Goal: Check status: Check status

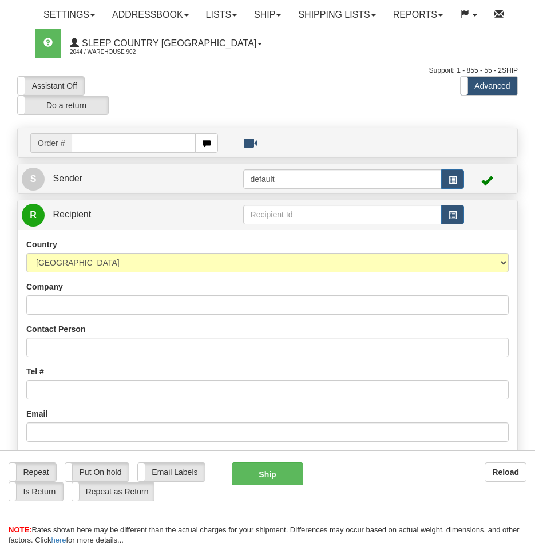
click at [351, 10] on link "Shipping lists" at bounding box center [337, 15] width 94 height 29
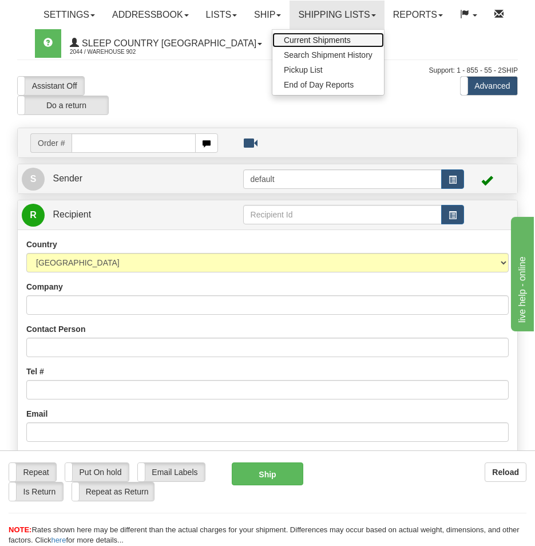
click at [339, 46] on link "Current Shipments" at bounding box center [328, 40] width 112 height 15
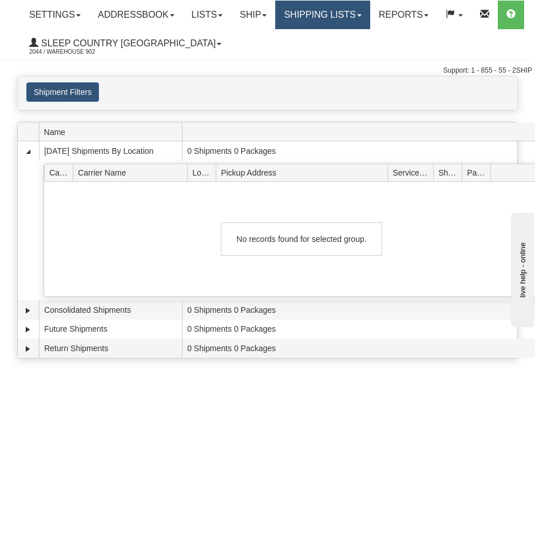
click at [336, 19] on link "Shipping lists" at bounding box center [322, 15] width 94 height 29
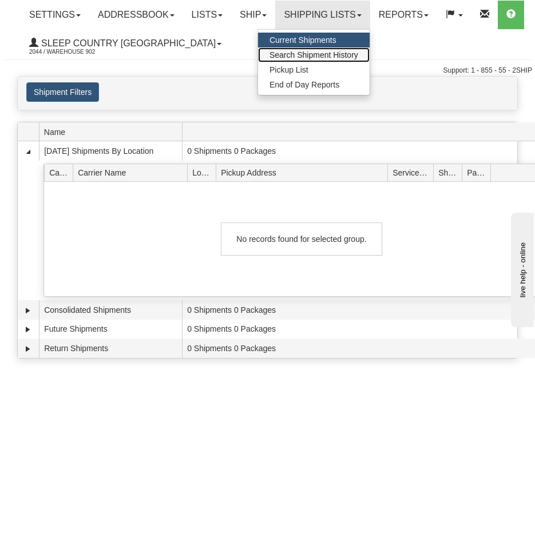
click at [336, 49] on link "Search Shipment History" at bounding box center [314, 54] width 112 height 15
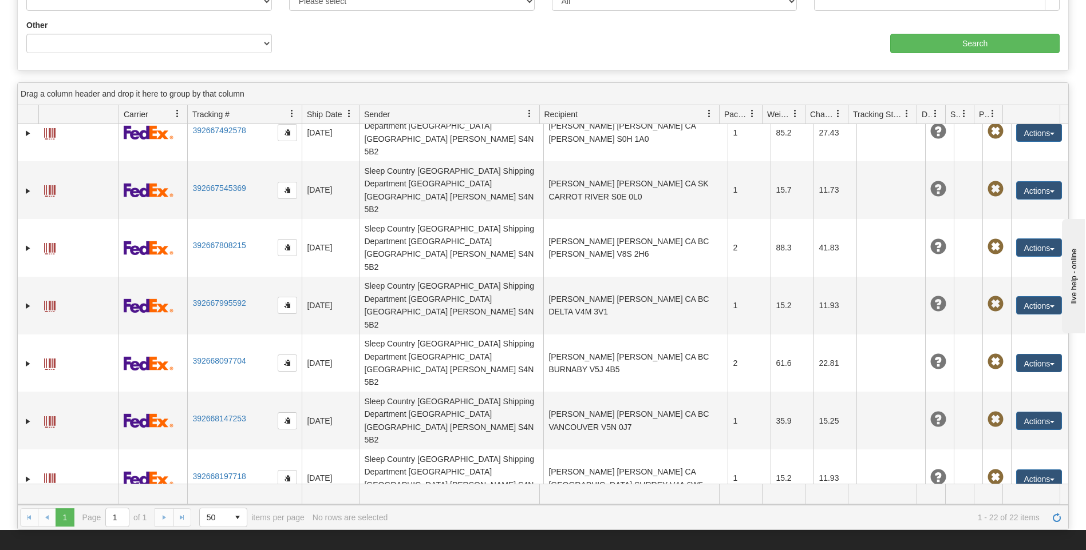
scroll to position [236, 0]
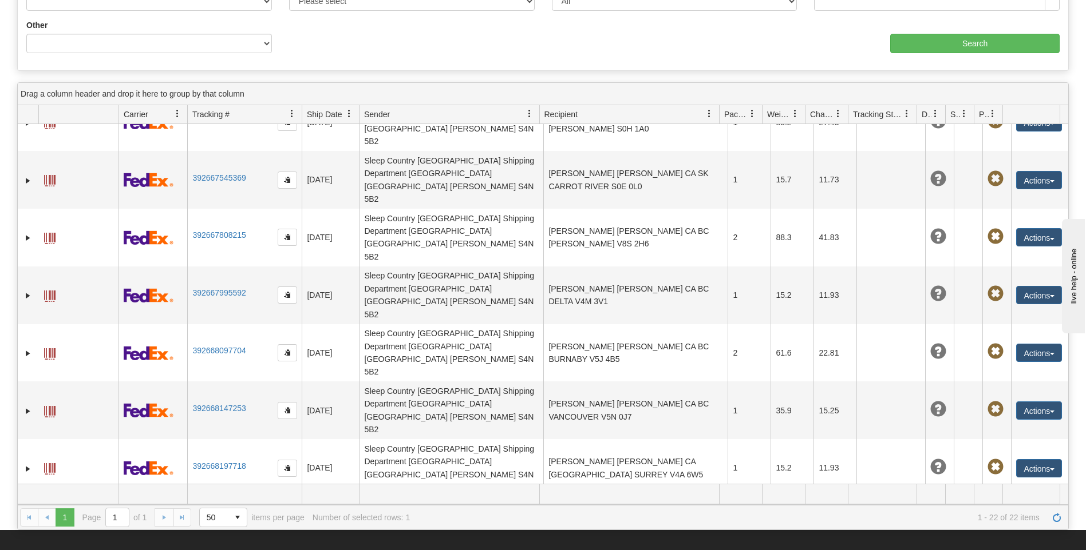
drag, startPoint x: 248, startPoint y: 287, endPoint x: 234, endPoint y: 288, distance: 13.8
drag, startPoint x: 239, startPoint y: 287, endPoint x: 203, endPoint y: 286, distance: 36.6
